Goal: Complete application form: Complete application form

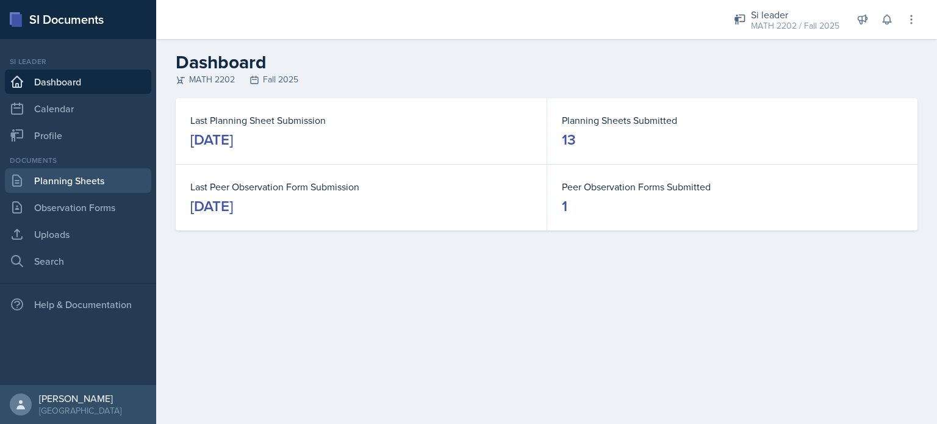
click at [58, 177] on link "Planning Sheets" at bounding box center [78, 180] width 146 height 24
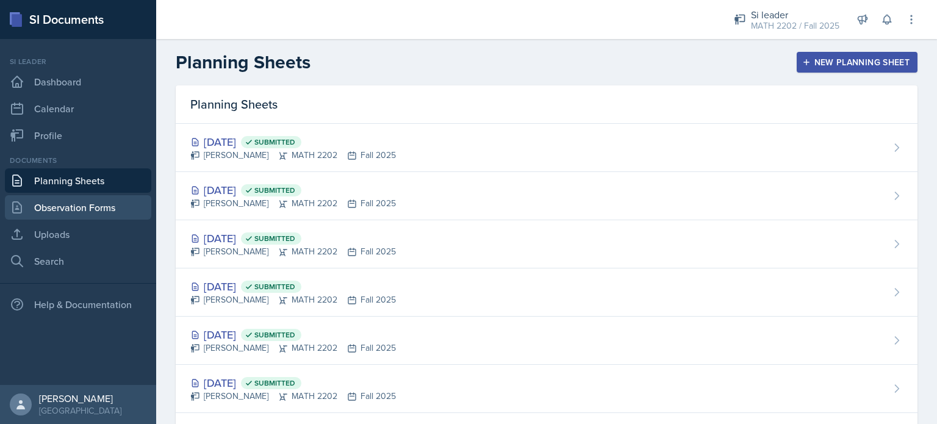
click at [53, 209] on link "Observation Forms" at bounding box center [78, 207] width 146 height 24
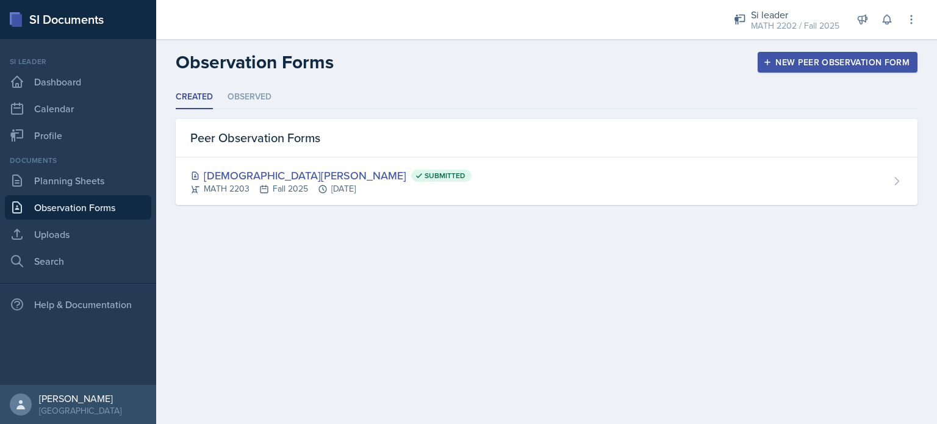
click at [792, 62] on div "New Peer Observation Form" at bounding box center [837, 62] width 144 height 10
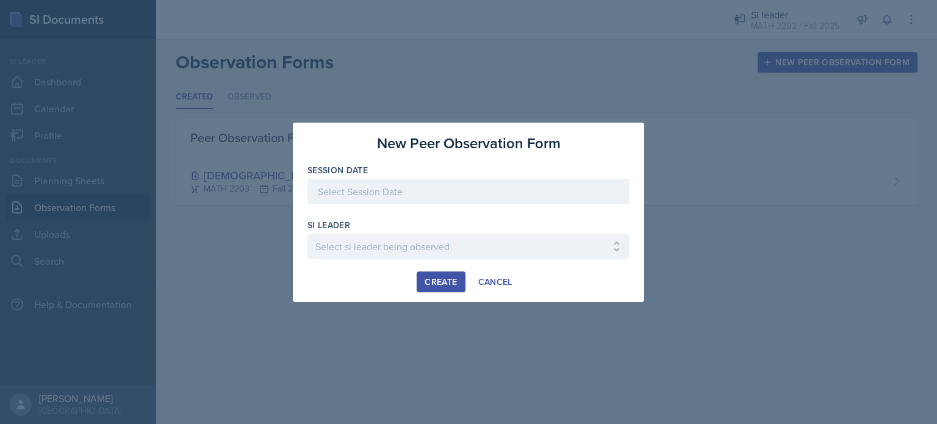
click at [416, 198] on div at bounding box center [468, 192] width 322 height 26
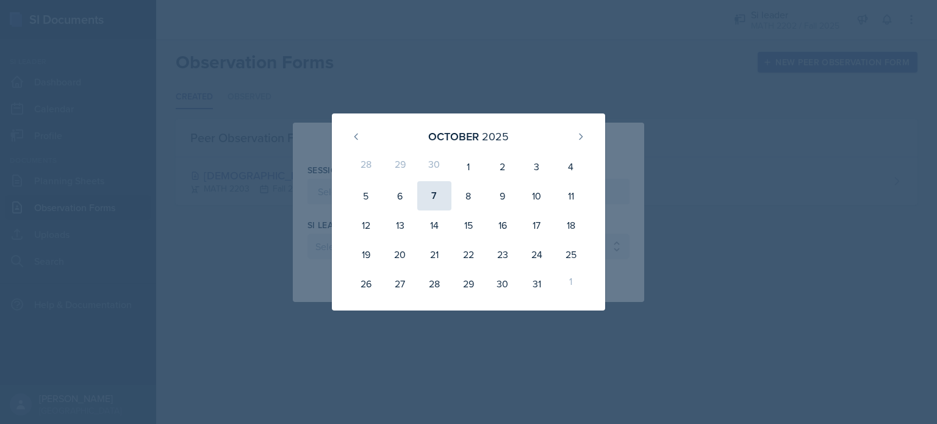
click at [435, 198] on div "7" at bounding box center [434, 195] width 34 height 29
type input "[DATE]"
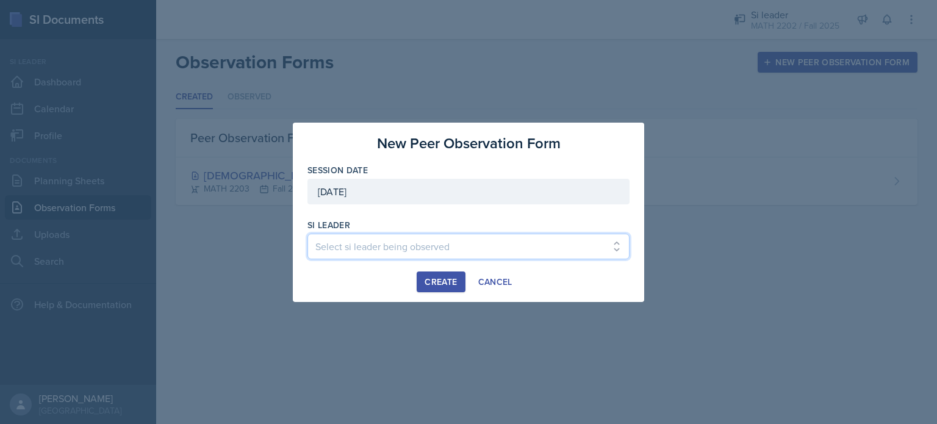
click at [381, 242] on select "Select si leader being observed [PERSON_NAME] / PSYC 2500 / The Phantoms of The…" at bounding box center [468, 247] width 322 height 26
select select "bc2d0f5c-7f54-4be6-affd-0374b2bc779c"
click at [307, 234] on select "Select si leader being observed [PERSON_NAME] / PSYC 2500 / The Phantoms of The…" at bounding box center [468, 247] width 322 height 26
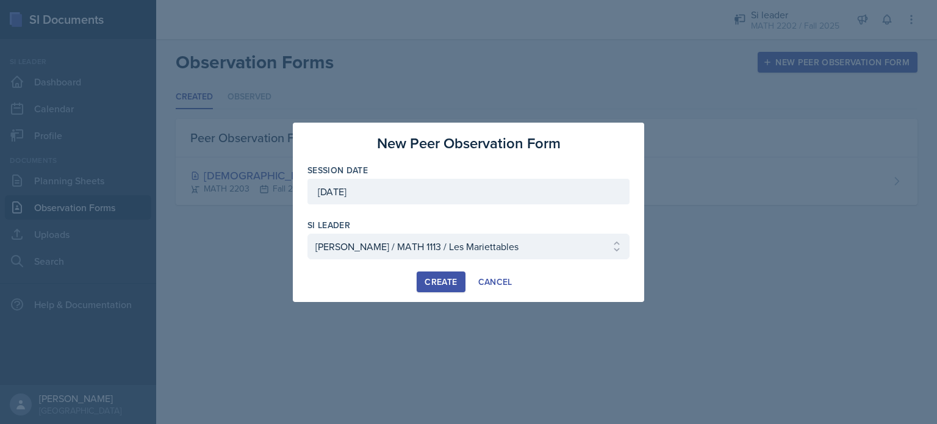
click at [438, 290] on button "Create" at bounding box center [441, 281] width 48 height 21
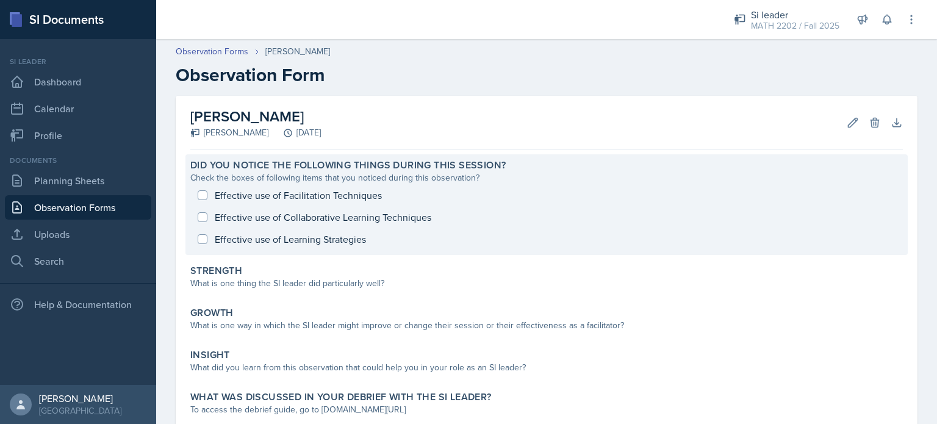
click at [201, 192] on div "Effective use of Facilitation Techniques Effective use of Collaborative Learnin…" at bounding box center [546, 217] width 712 height 66
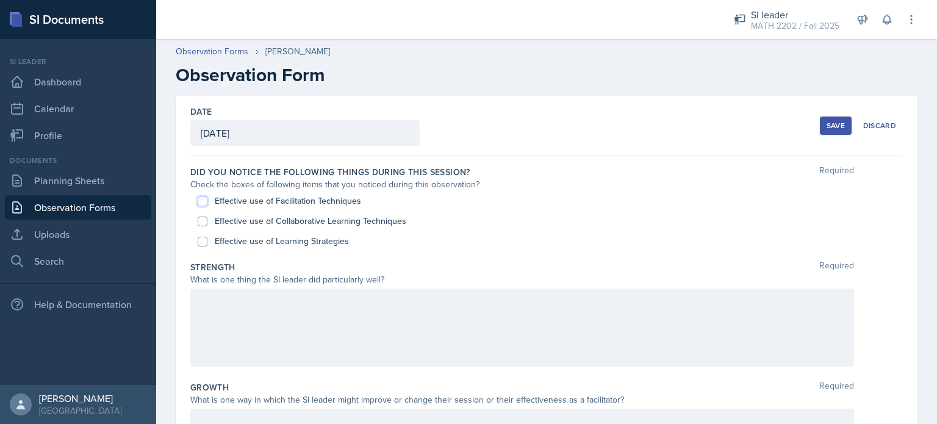
click at [205, 199] on input "Effective use of Facilitation Techniques" at bounding box center [203, 201] width 10 height 10
checkbox input "true"
click at [285, 246] on label "Effective use of Learning Strategies" at bounding box center [282, 241] width 134 height 13
click at [207, 246] on input "Effective use of Learning Strategies" at bounding box center [203, 242] width 10 height 10
checkbox input "true"
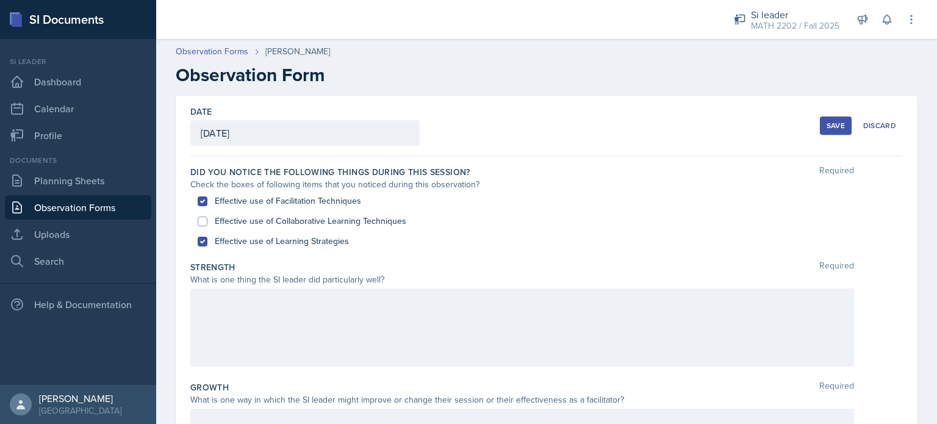
click at [296, 308] on div at bounding box center [522, 327] width 664 height 78
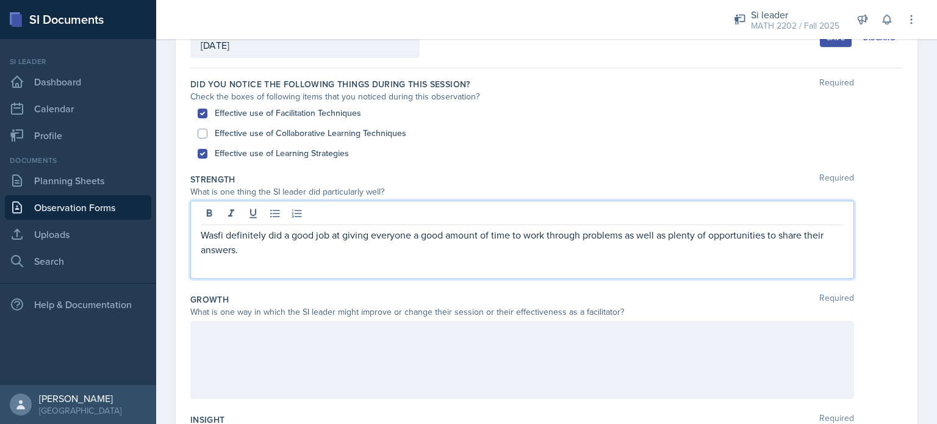
scroll to position [102, 0]
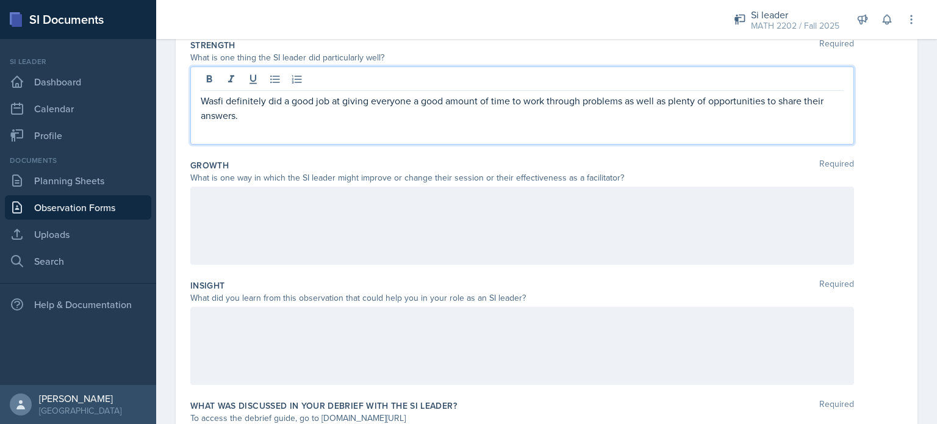
click at [345, 238] on div at bounding box center [522, 226] width 664 height 78
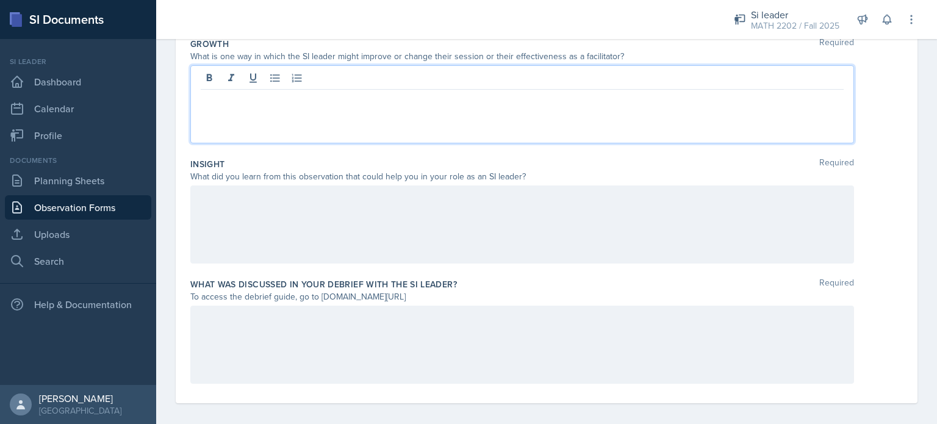
scroll to position [351, 0]
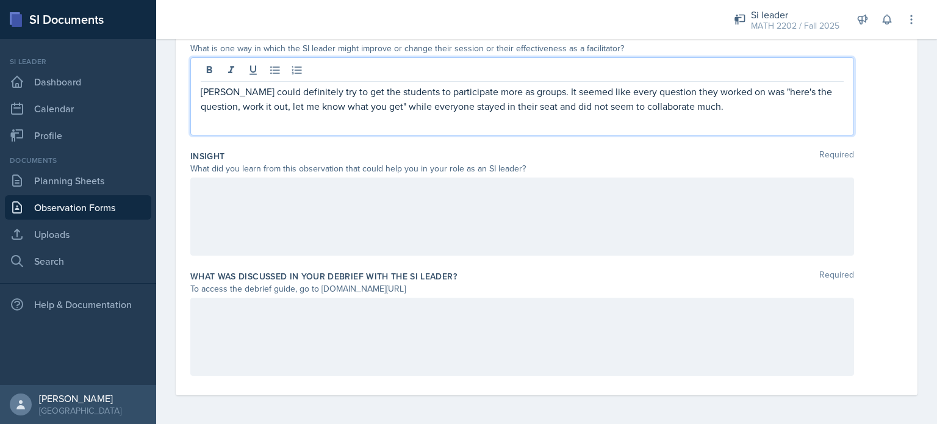
click at [456, 234] on div at bounding box center [522, 216] width 664 height 78
click at [725, 81] on div "[PERSON_NAME] could definitely try to get the students to participate more as g…" at bounding box center [522, 96] width 664 height 78
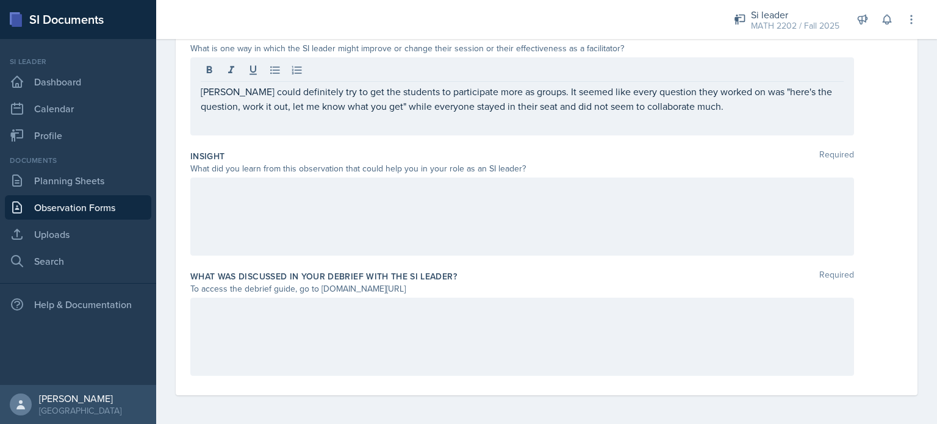
click at [549, 208] on div at bounding box center [522, 216] width 664 height 78
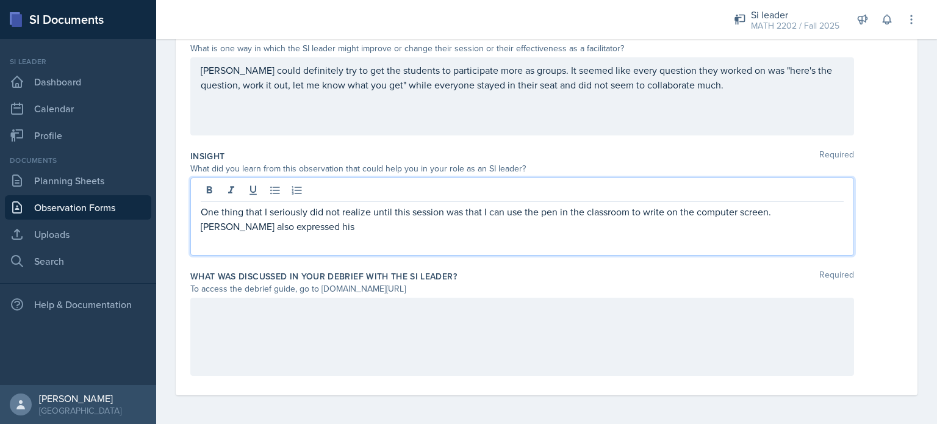
click at [772, 209] on p "One thing that I seriously did not realize until this session was that I can us…" at bounding box center [522, 218] width 643 height 29
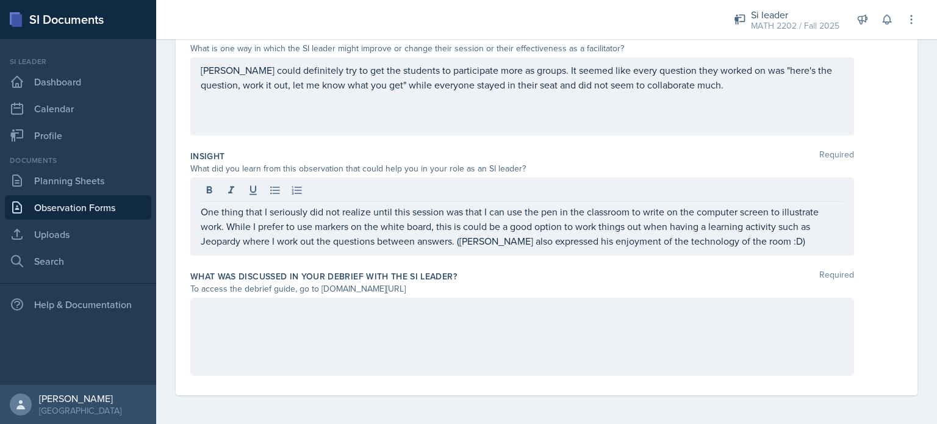
click at [624, 329] on div at bounding box center [522, 337] width 664 height 78
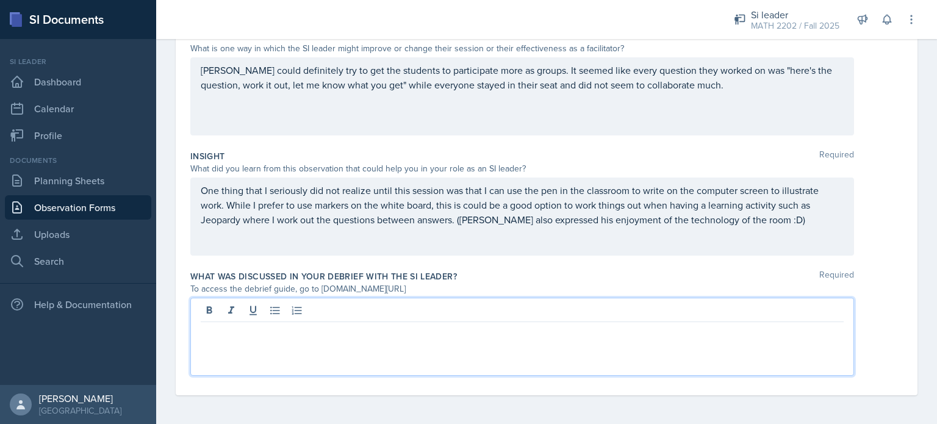
click at [749, 220] on p "One thing that I seriously did not realize until this session was that I can us…" at bounding box center [522, 205] width 643 height 44
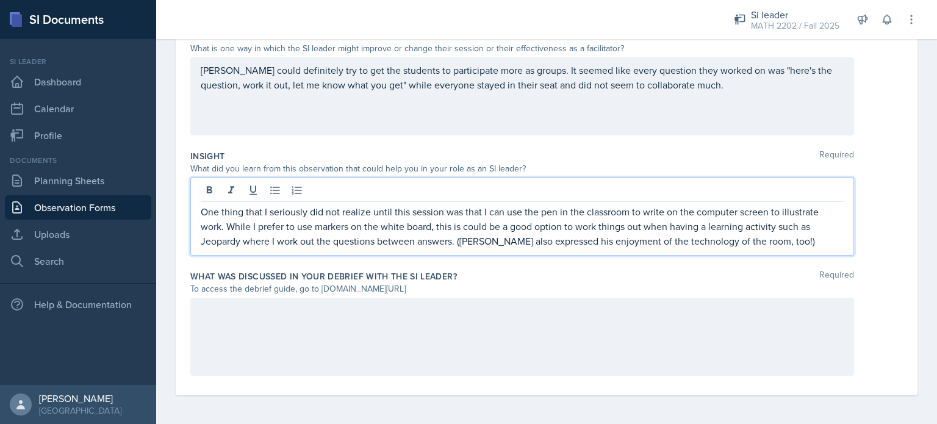
click at [610, 349] on div at bounding box center [522, 337] width 664 height 78
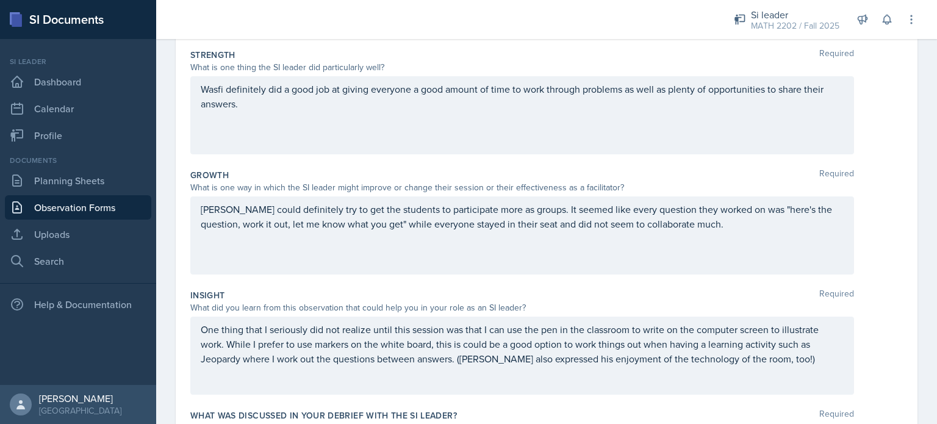
scroll to position [233, 0]
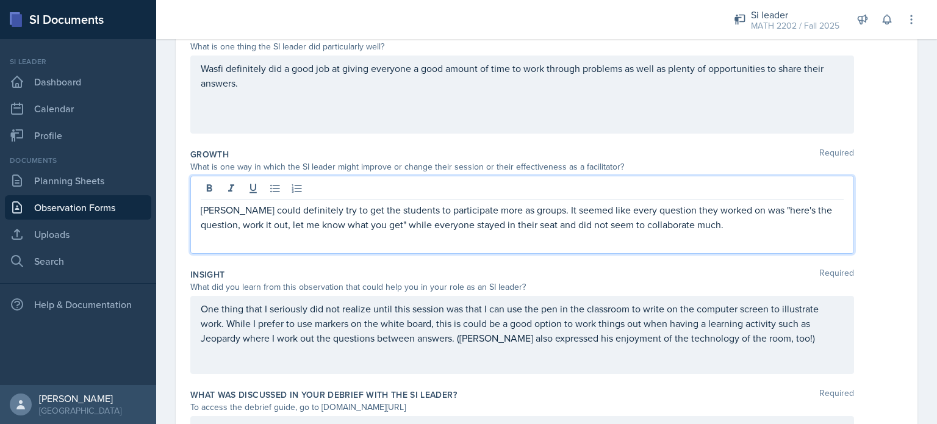
click at [703, 226] on p "[PERSON_NAME] could definitely try to get the students to participate more as g…" at bounding box center [522, 216] width 643 height 29
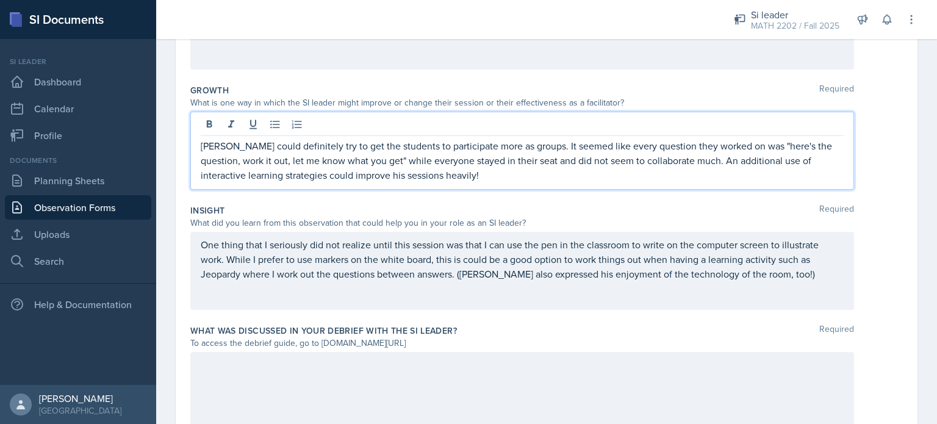
scroll to position [351, 0]
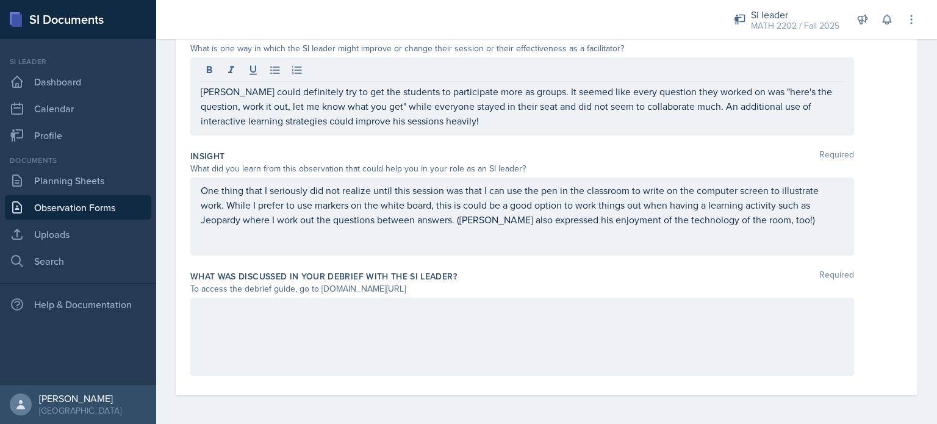
click at [433, 324] on div at bounding box center [522, 337] width 664 height 78
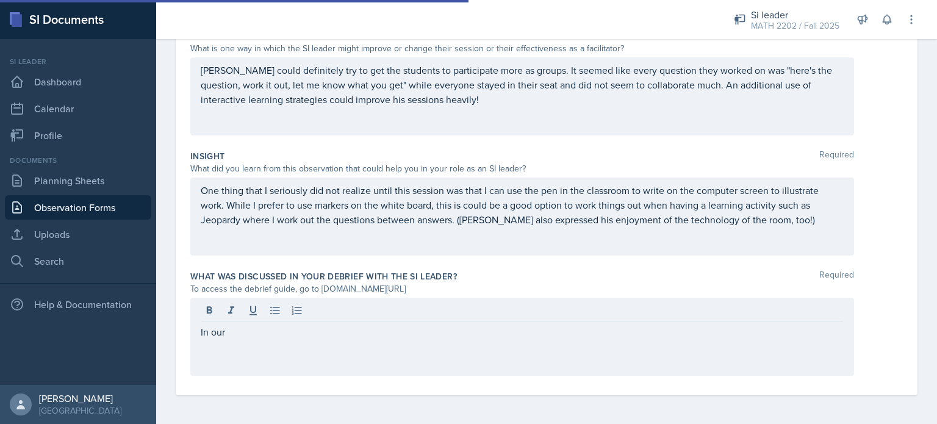
drag, startPoint x: 448, startPoint y: 287, endPoint x: 322, endPoint y: 287, distance: 126.2
click at [322, 287] on div "To access the debrief guide, go to [DOMAIN_NAME][URL]" at bounding box center [522, 288] width 664 height 13
copy div "[DOMAIN_NAME][URL]"
click at [257, 326] on div "In our" at bounding box center [522, 337] width 664 height 78
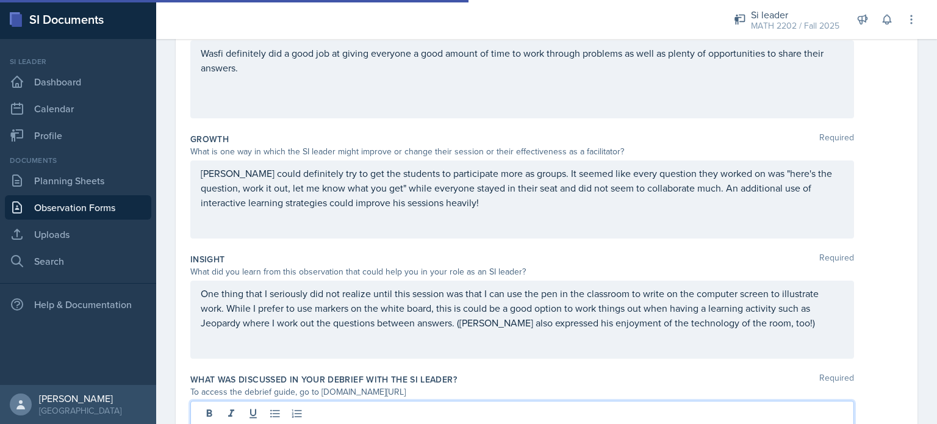
scroll to position [249, 0]
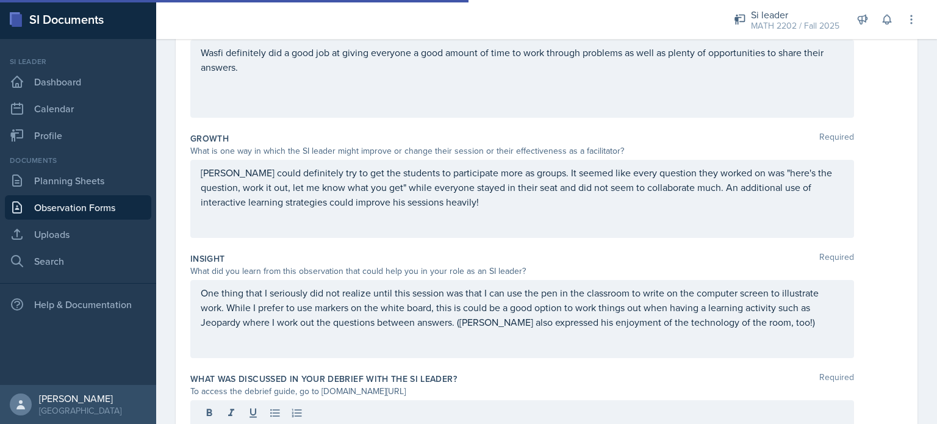
drag, startPoint x: 459, startPoint y: 213, endPoint x: 180, endPoint y: 160, distance: 283.6
click at [180, 160] on div "Date [DATE] [DATE] 28 29 30 1 2 3 4 5 6 7 8 9 10 11 12 13 14 15 16 17 18 19 20 …" at bounding box center [547, 172] width 742 height 651
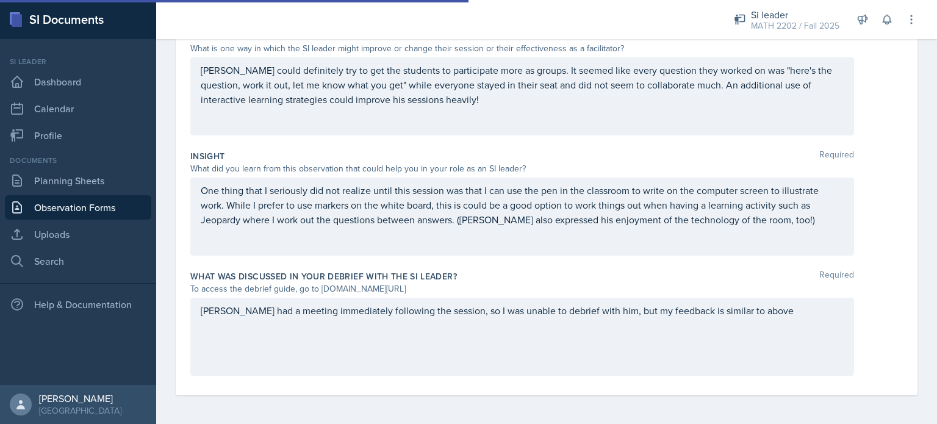
scroll to position [351, 0]
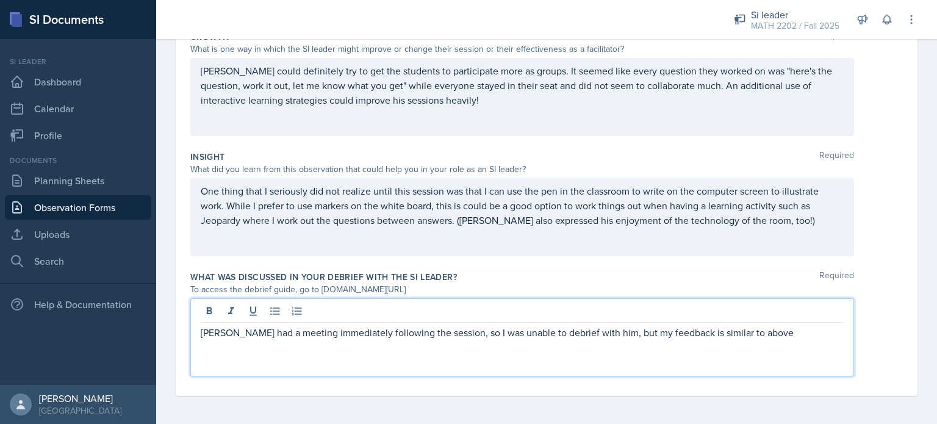
click at [754, 310] on div "[PERSON_NAME] had a meeting immediately following the session, so I was unable …" at bounding box center [522, 337] width 664 height 78
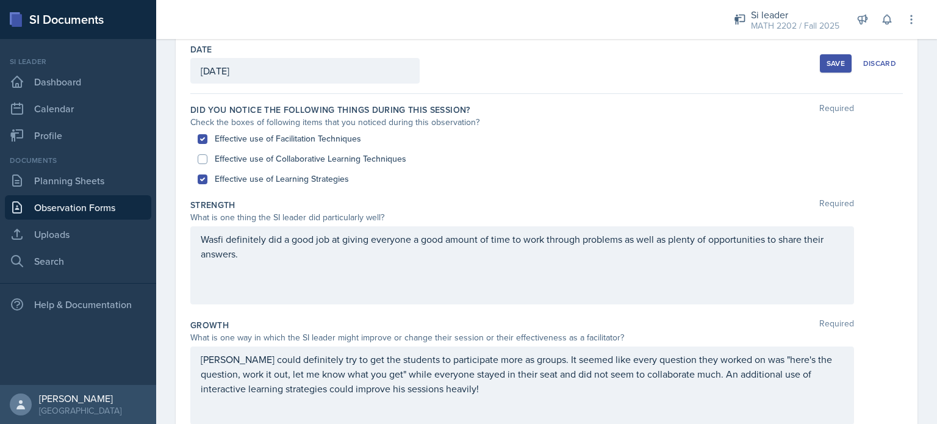
scroll to position [60, 0]
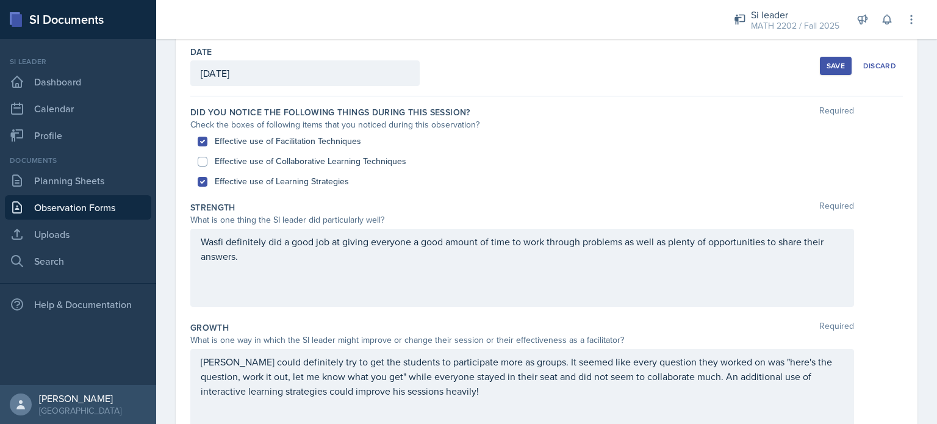
click at [525, 269] on div "Wasfi definitely did a good job at giving everyone a good amount of time to wor…" at bounding box center [522, 268] width 664 height 78
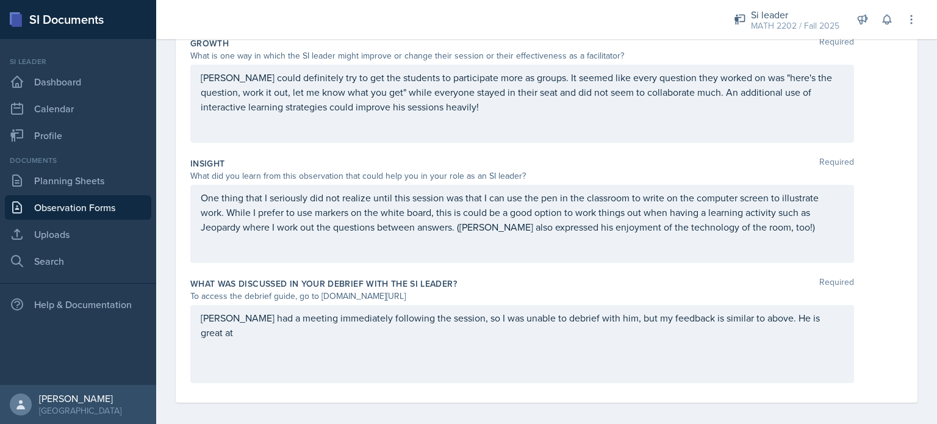
scroll to position [343, 0]
click at [815, 326] on div "[PERSON_NAME] had a meeting immediately following the session, so I was unable …" at bounding box center [522, 345] width 664 height 78
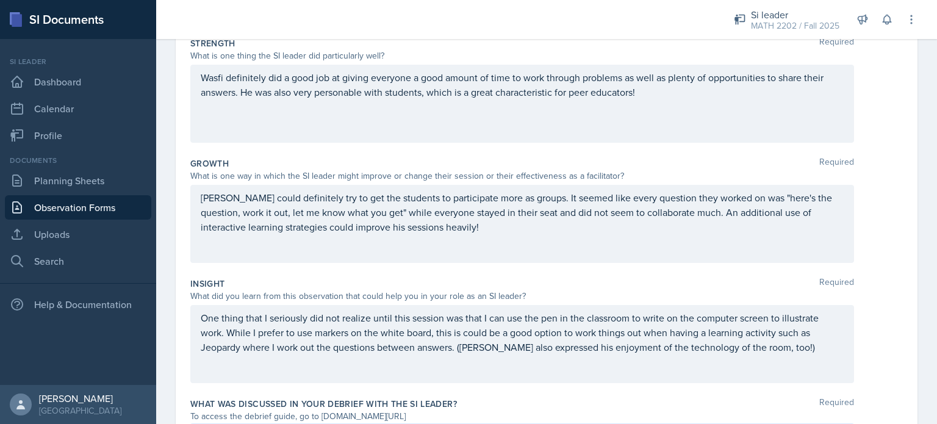
scroll to position [245, 0]
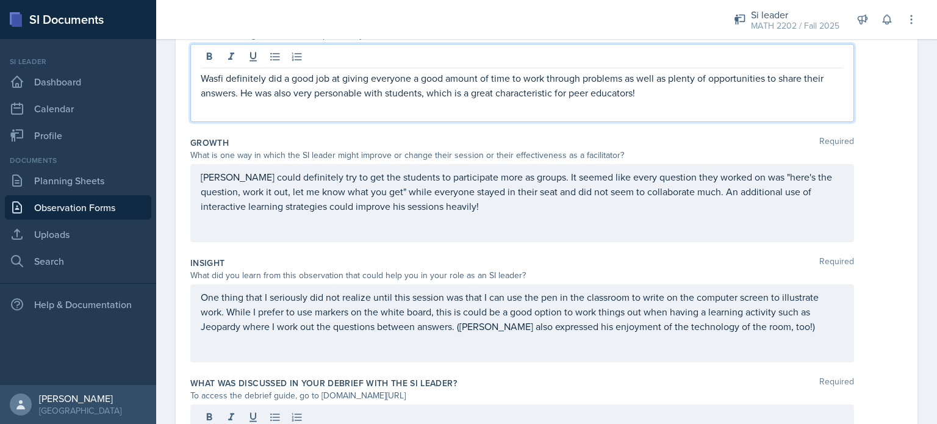
click at [685, 91] on p "Wasfi definitely did a good job at giving everyone a good amount of time to wor…" at bounding box center [522, 85] width 643 height 29
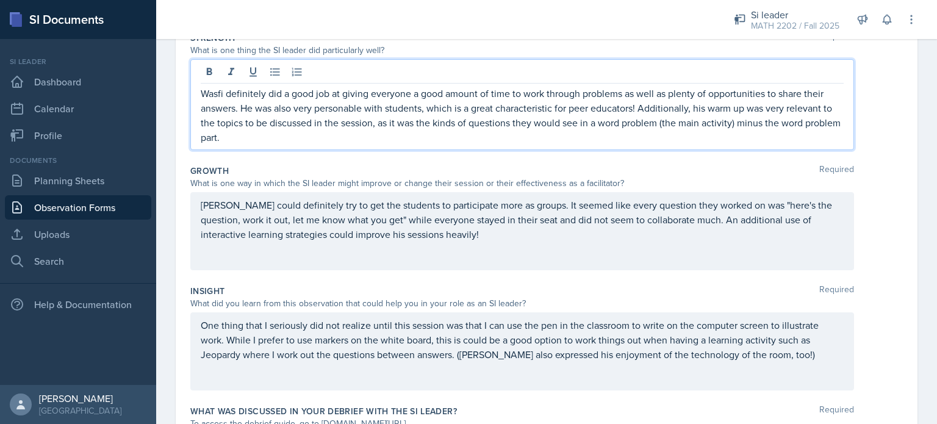
scroll to position [363, 0]
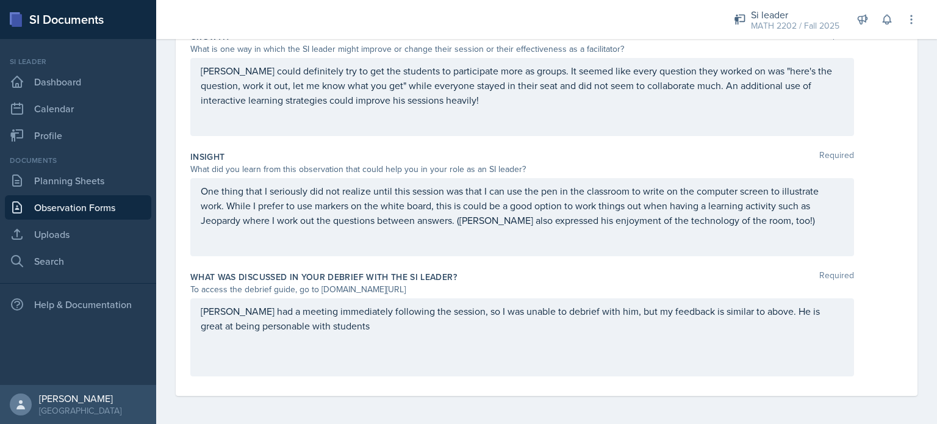
click at [412, 346] on div "[PERSON_NAME] had a meeting immediately following the session, so I was unable …" at bounding box center [522, 337] width 664 height 78
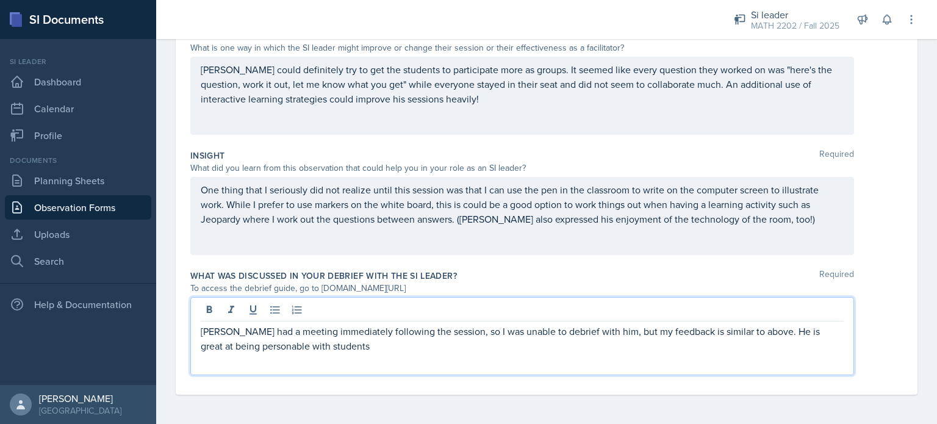
scroll to position [351, 0]
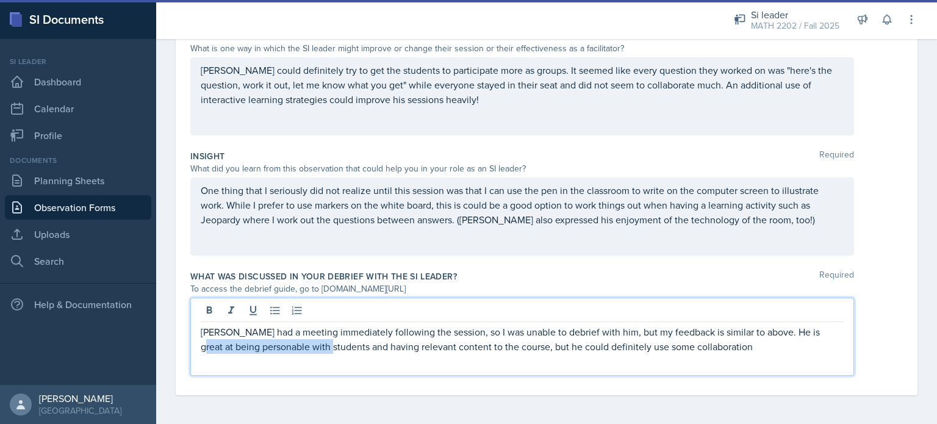
drag, startPoint x: 307, startPoint y: 345, endPoint x: 807, endPoint y: 337, distance: 500.8
click at [807, 337] on p "[PERSON_NAME] had a meeting immediately following the session, so I was unable …" at bounding box center [522, 338] width 643 height 29
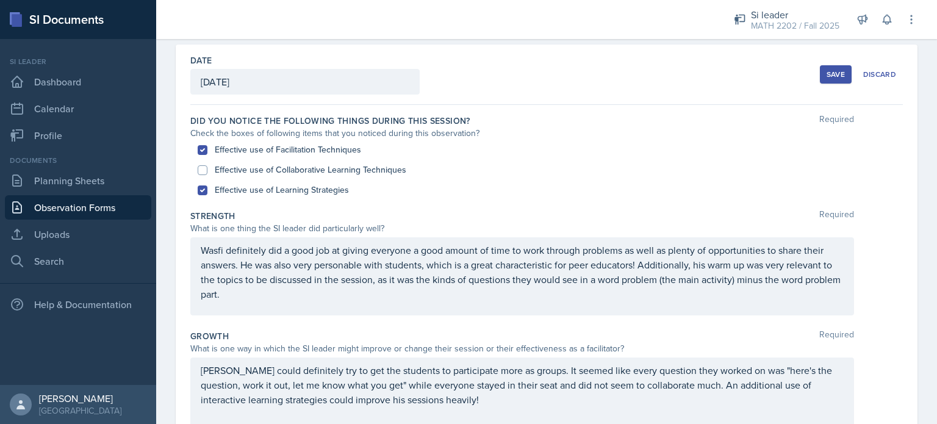
scroll to position [0, 0]
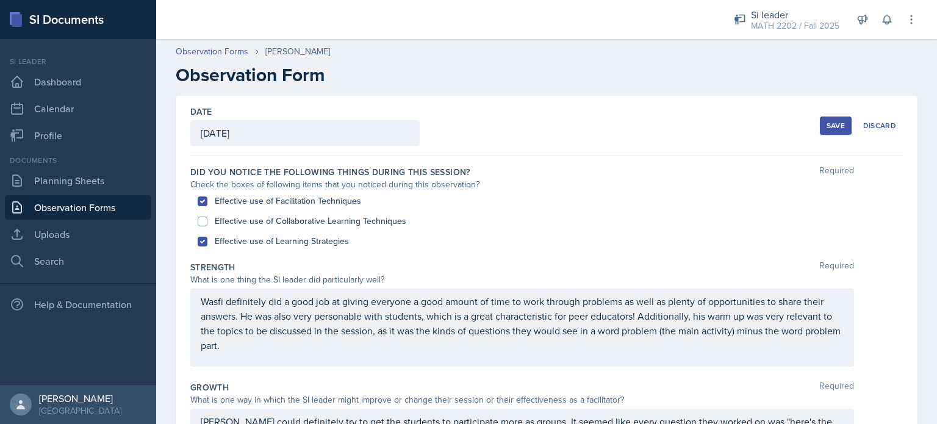
click at [826, 129] on div "Save" at bounding box center [835, 126] width 18 height 10
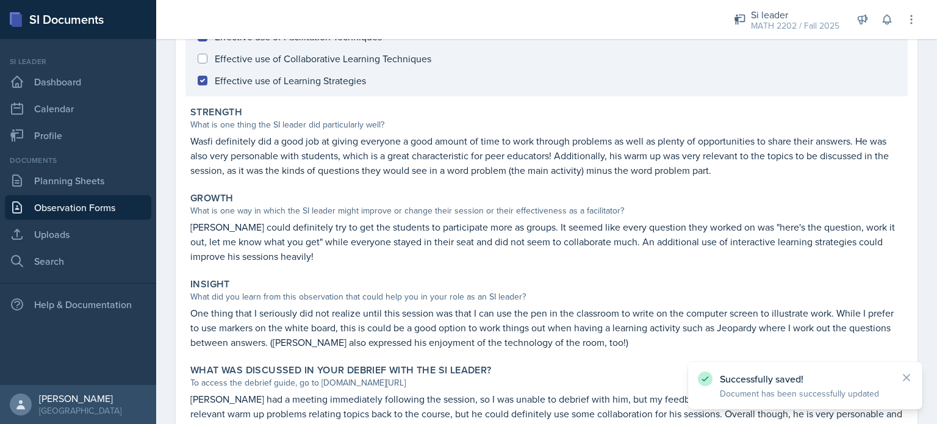
scroll to position [254, 0]
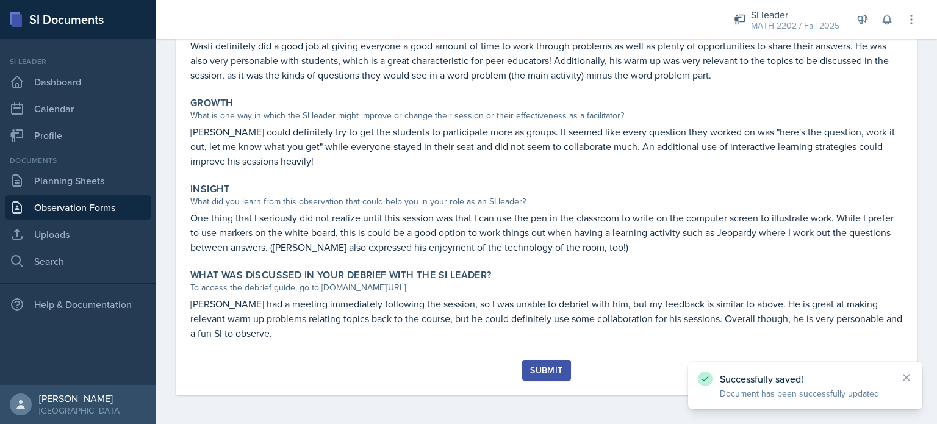
click at [537, 374] on div "Submit" at bounding box center [546, 370] width 32 height 10
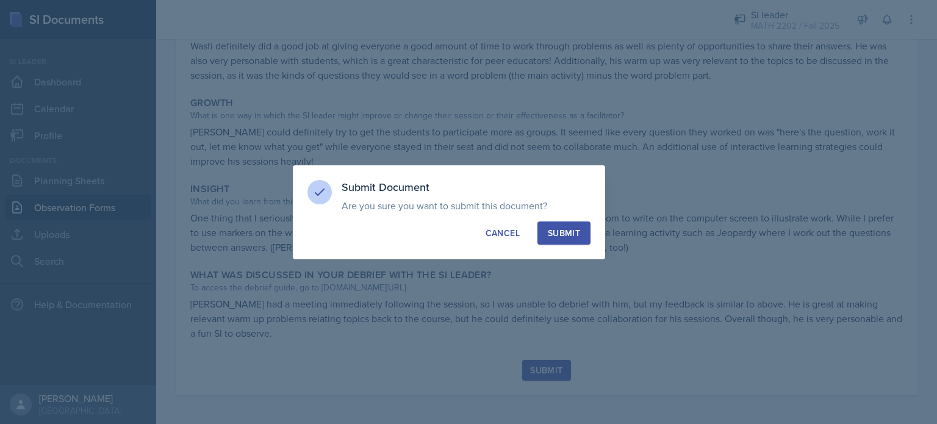
click at [576, 238] on div "Submit" at bounding box center [564, 233] width 32 height 12
